Goal: Information Seeking & Learning: Find specific page/section

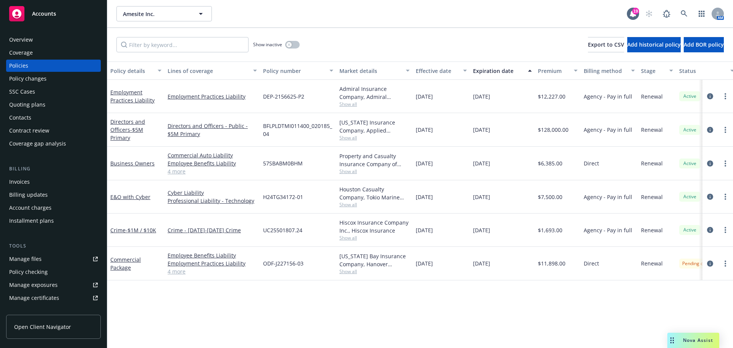
scroll to position [163, 0]
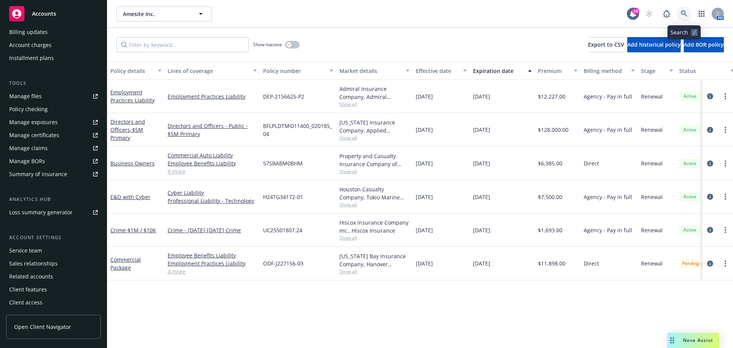
click at [684, 13] on icon at bounding box center [683, 13] width 6 height 6
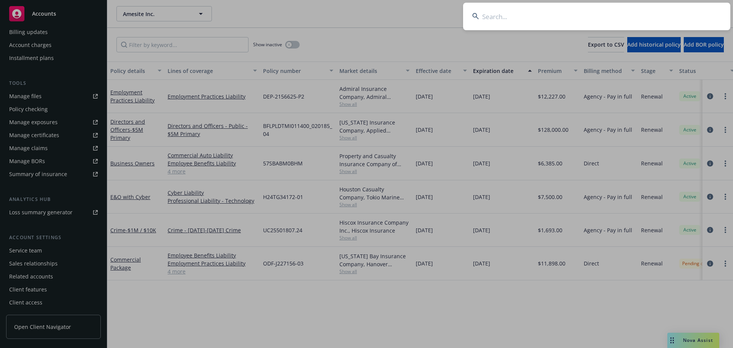
click at [649, 13] on input at bounding box center [596, 16] width 267 height 27
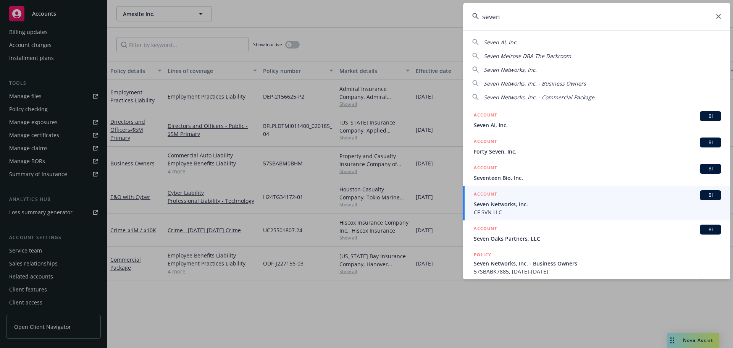
type input "seven"
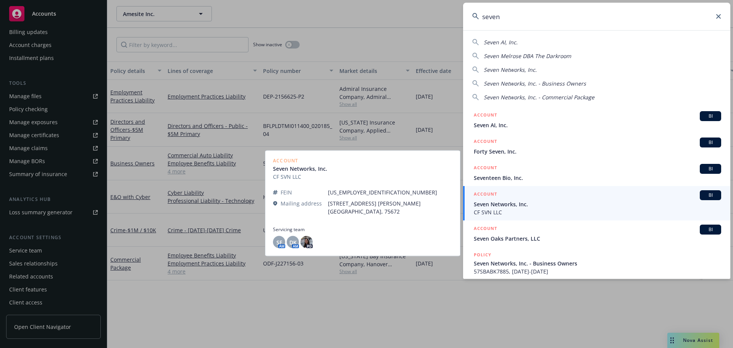
click at [543, 201] on span "Seven Networks, Inc." at bounding box center [596, 204] width 247 height 8
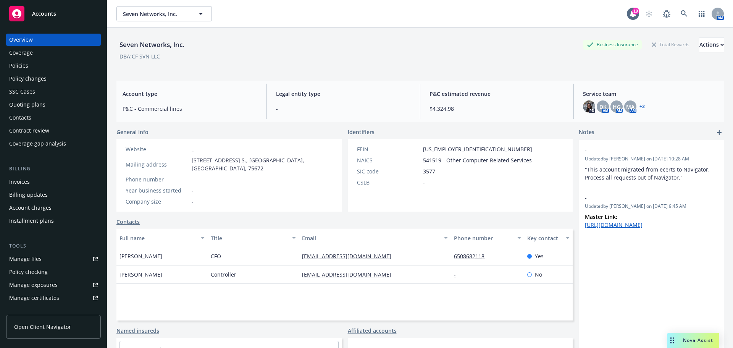
click at [51, 103] on div "Quoting plans" at bounding box center [53, 104] width 89 height 12
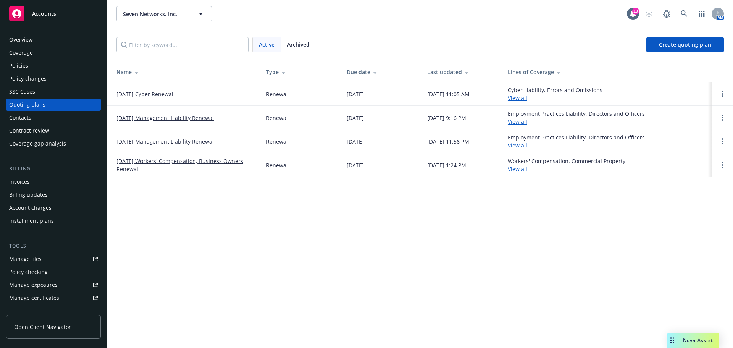
click at [182, 117] on link "10/15/25 Management Liability Renewal" at bounding box center [164, 118] width 97 height 8
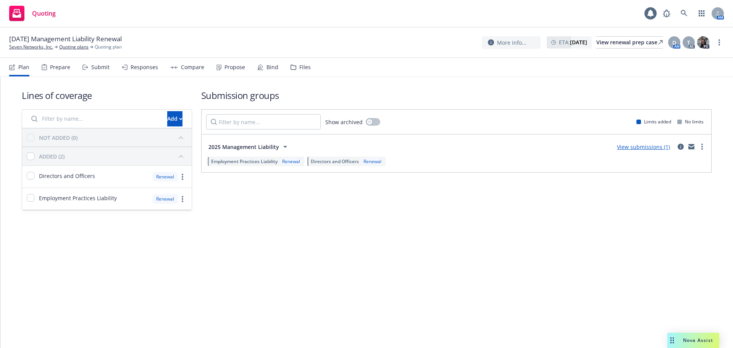
click at [306, 69] on div "Files" at bounding box center [304, 67] width 11 height 6
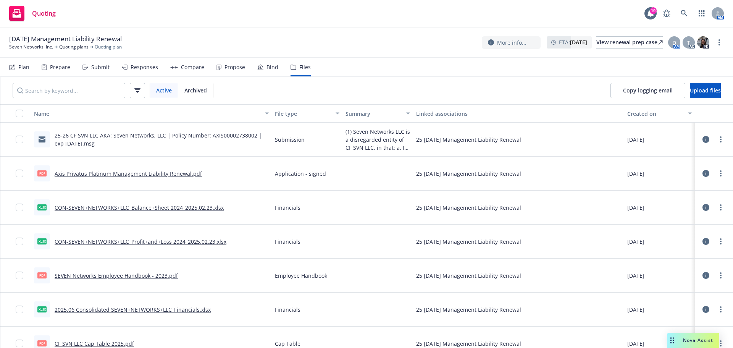
click at [132, 137] on link "25-26 CF SVN LLC AKA: Seven Networks, LLC | Policy Number: AXIS00002738002 | ex…" at bounding box center [158, 139] width 207 height 15
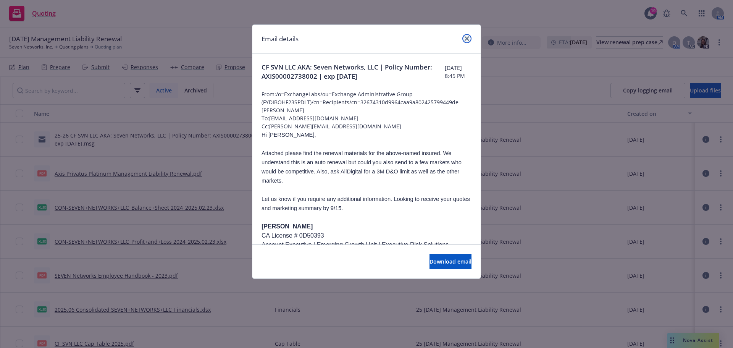
click at [465, 40] on icon "close" at bounding box center [466, 38] width 5 height 5
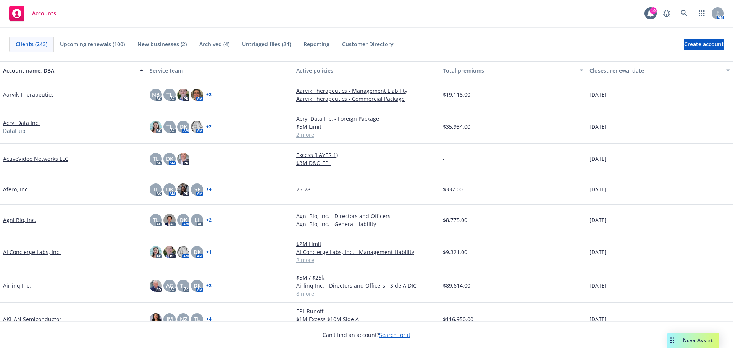
click at [701, 340] on span "Nova Assist" at bounding box center [698, 340] width 30 height 6
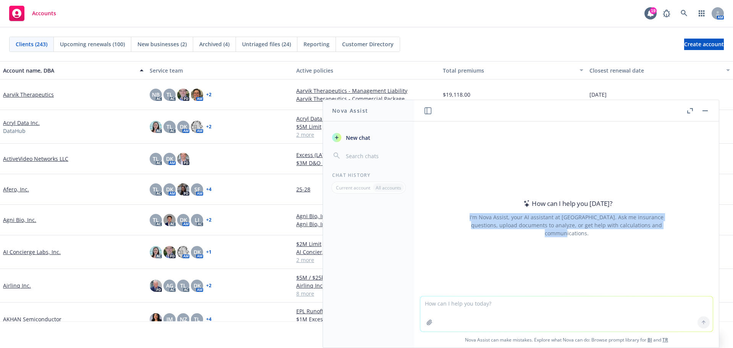
drag, startPoint x: 460, startPoint y: 218, endPoint x: 657, endPoint y: 233, distance: 197.4
click at [657, 233] on div "I'm Nova Assist, your AI assistant at [GEOGRAPHIC_DATA]. Ask me insurance quest…" at bounding box center [566, 225] width 214 height 24
